Goal: Find specific page/section: Find specific page/section

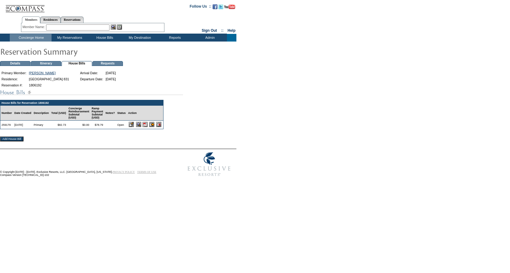
click at [134, 127] on input "image" at bounding box center [131, 124] width 5 height 5
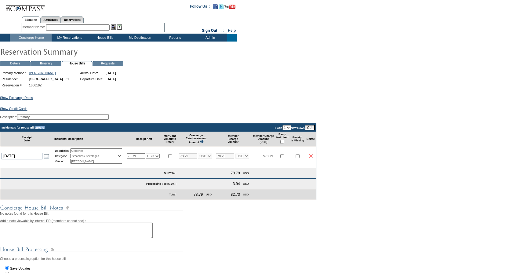
drag, startPoint x: 56, startPoint y: 131, endPoint x: 41, endPoint y: 133, distance: 15.1
click at [41, 132] on td "Incidentals for House Bill 259179" at bounding box center [88, 128] width 177 height 8
copy td "259179"
drag, startPoint x: 49, startPoint y: 88, endPoint x: 31, endPoint y: 87, distance: 17.1
click at [31, 87] on td "1806192" at bounding box center [49, 84] width 42 height 5
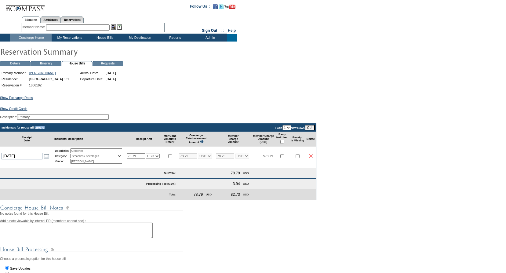
copy td "1806192"
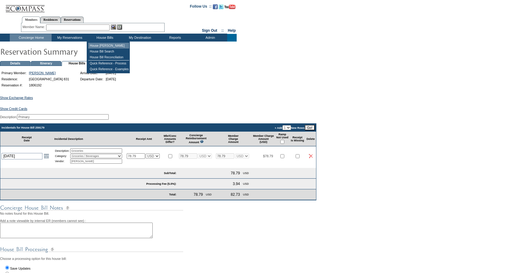
click at [105, 44] on td "House [PERSON_NAME]" at bounding box center [108, 46] width 41 height 6
